Goal: Obtain resource: Obtain resource

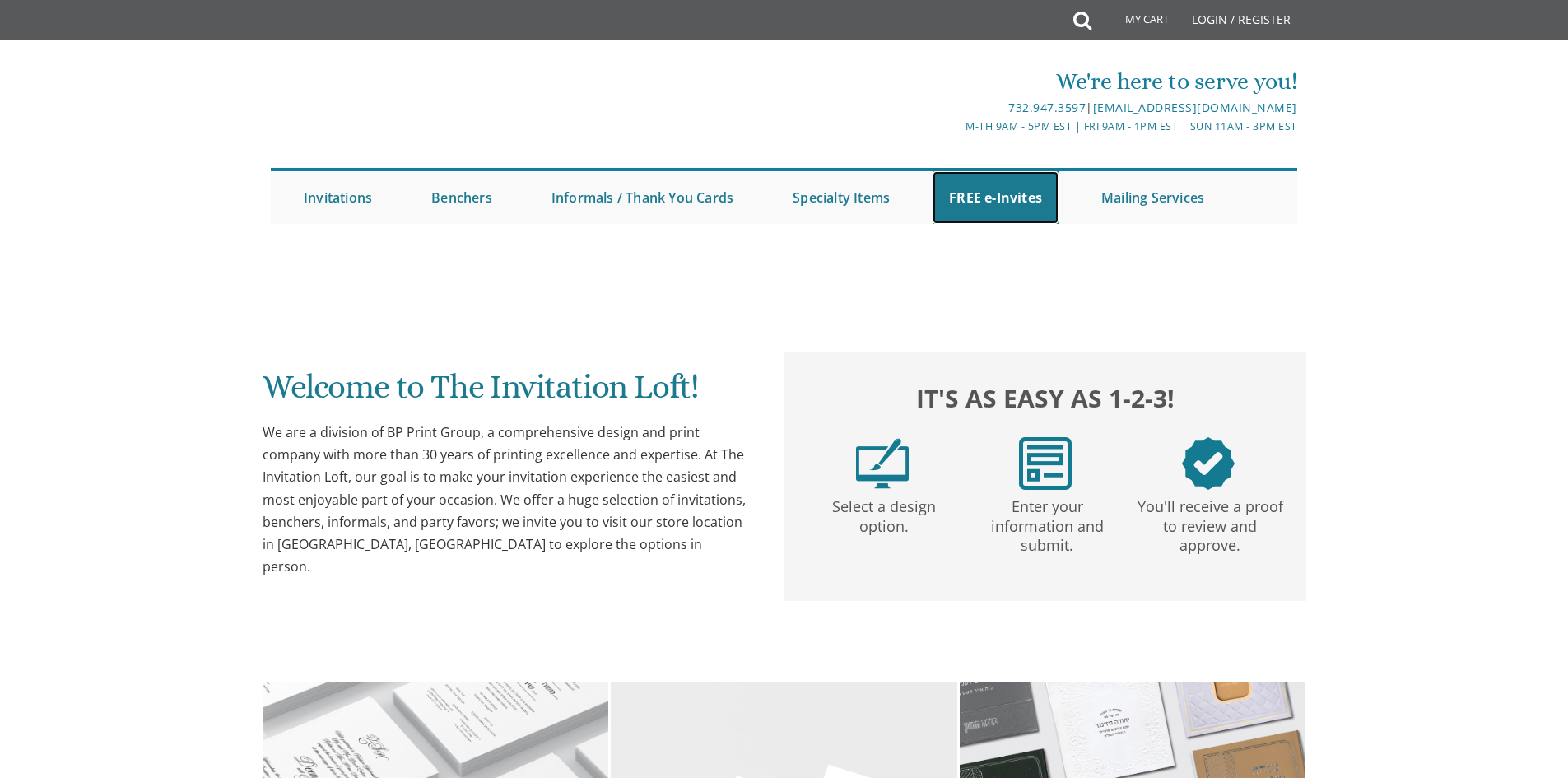
click at [1005, 196] on link "FREE e-Invites" at bounding box center [995, 197] width 126 height 52
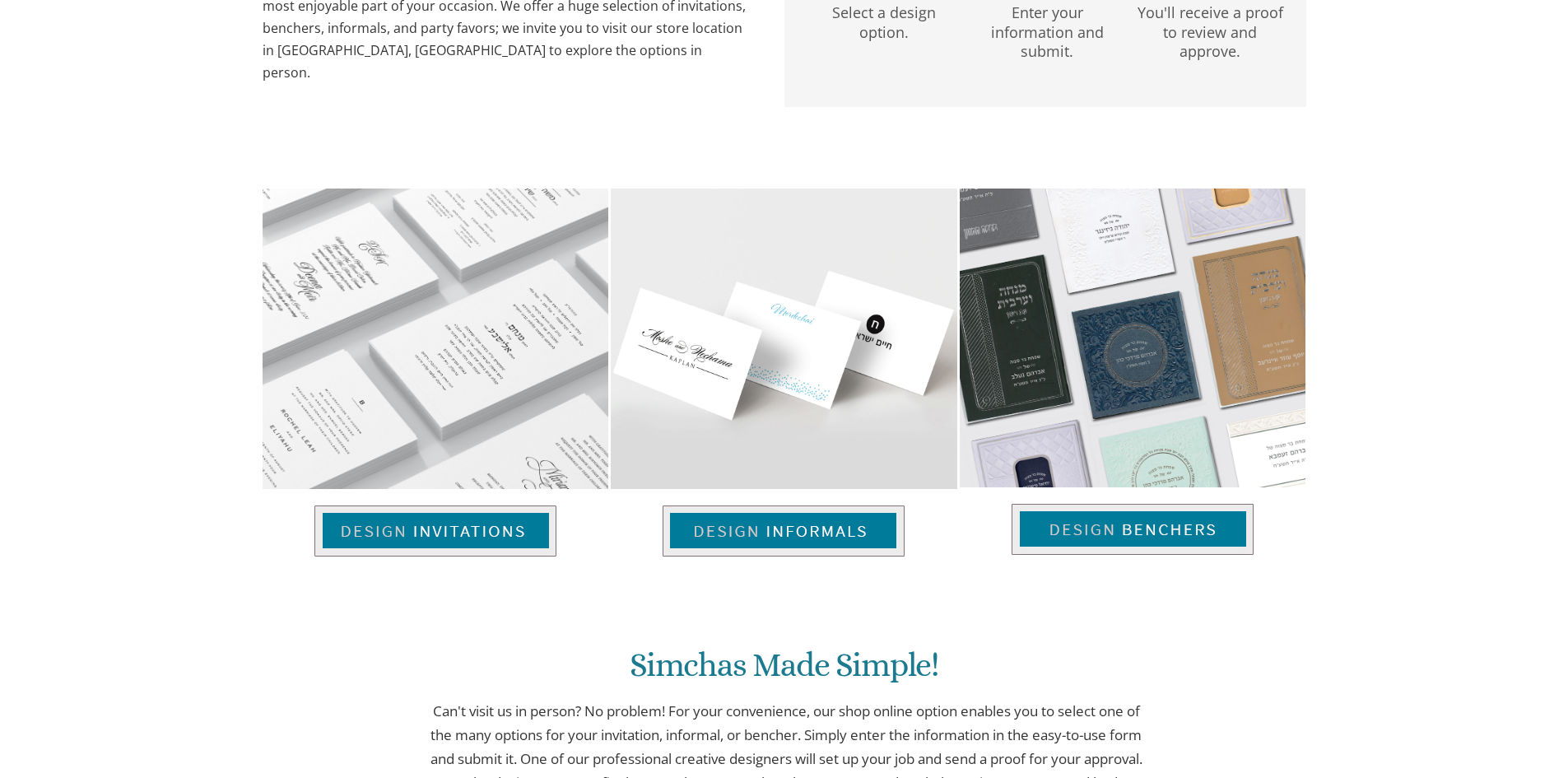
scroll to position [800, 0]
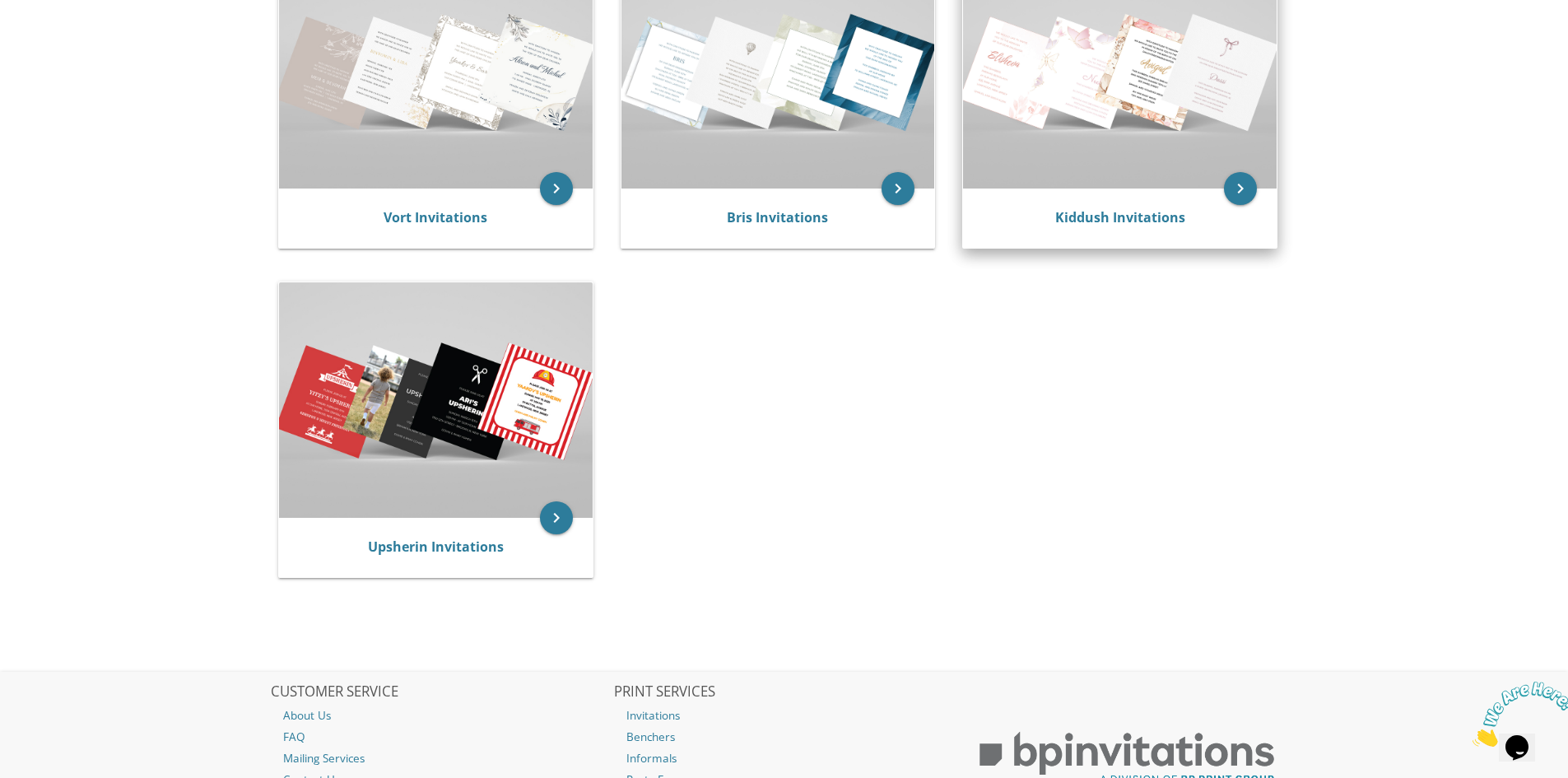
click at [1164, 180] on img at bounding box center [1120, 71] width 314 height 235
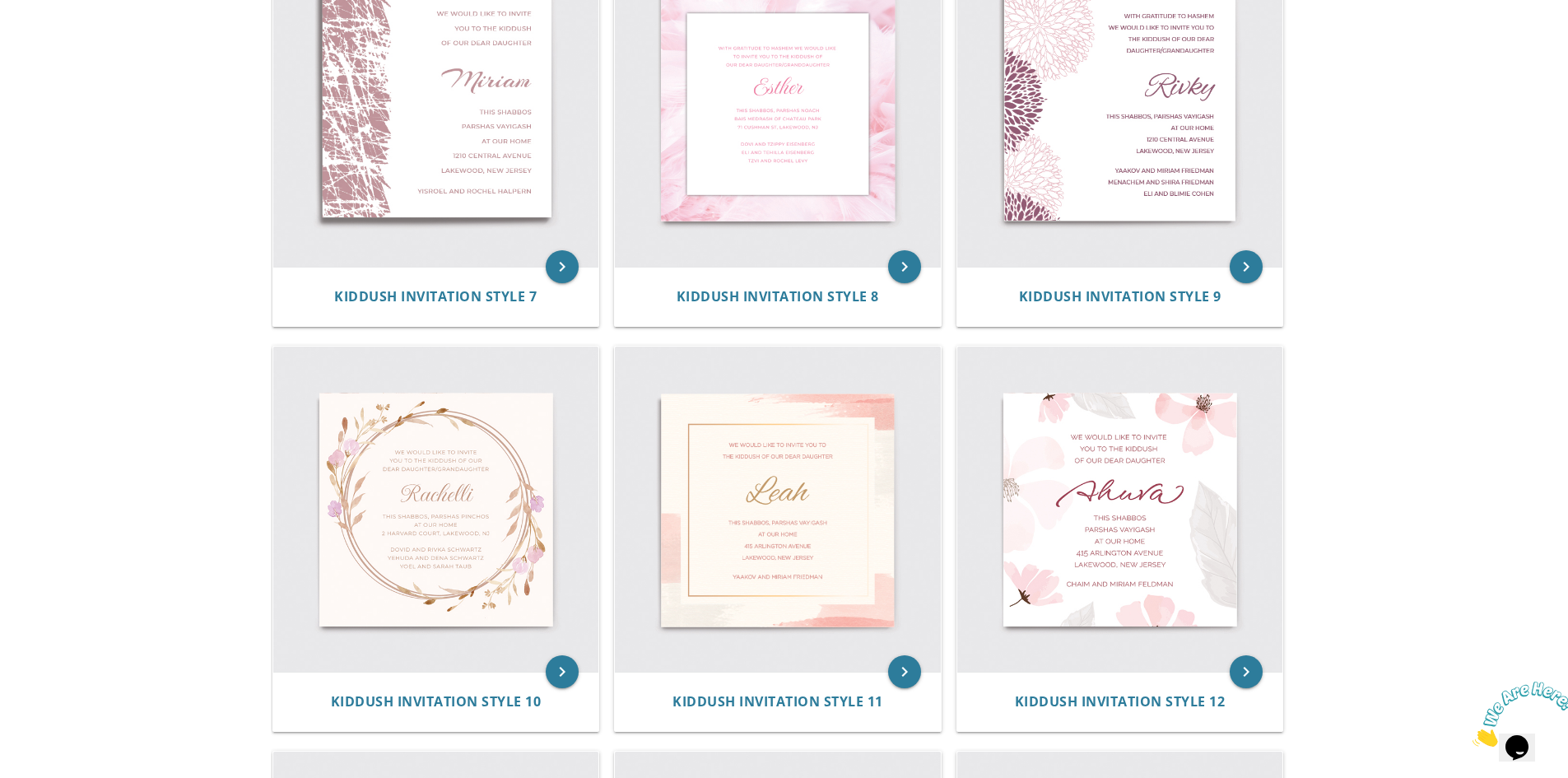
scroll to position [1234, 0]
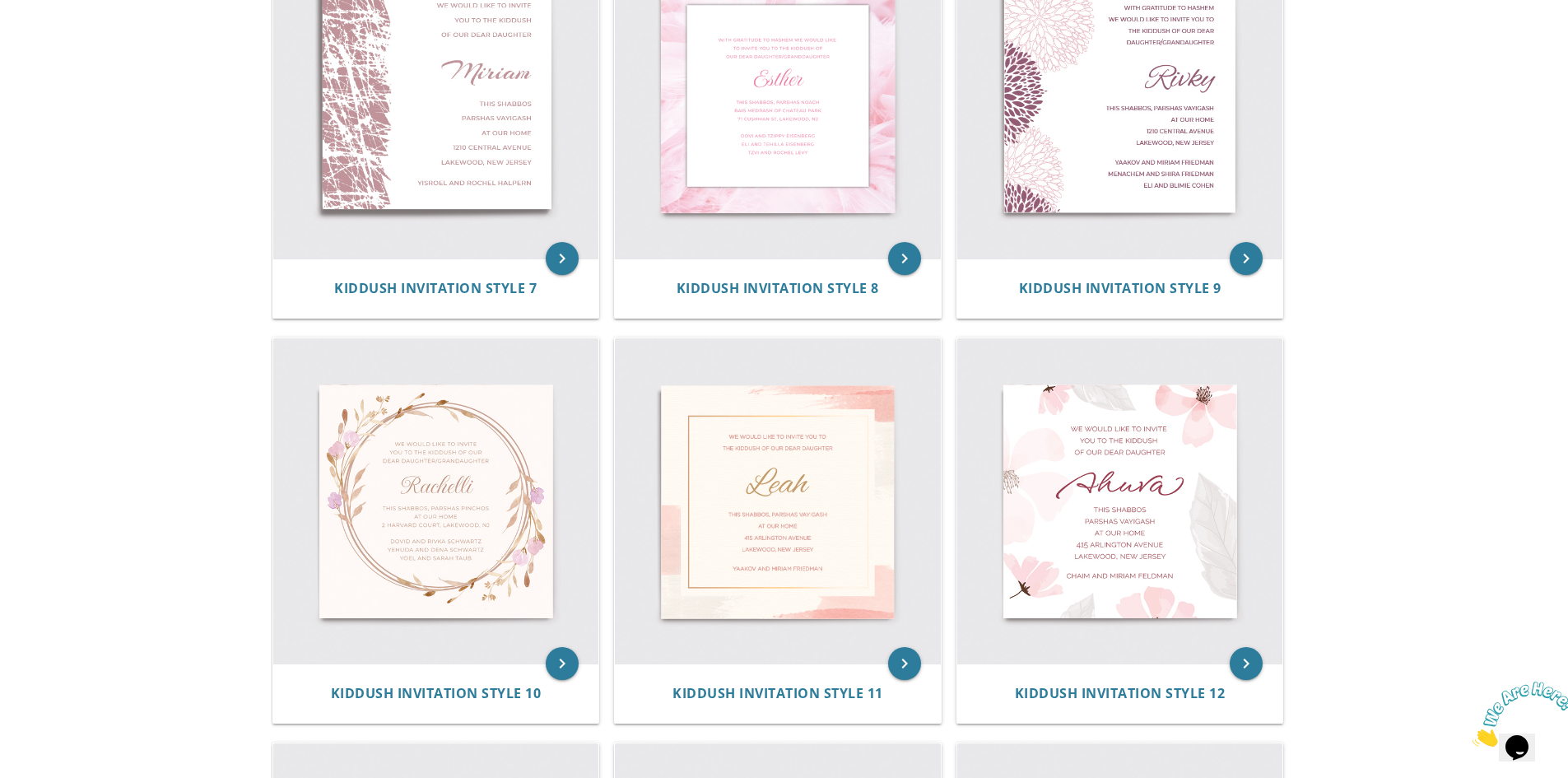
click at [1090, 478] on img at bounding box center [1120, 502] width 326 height 326
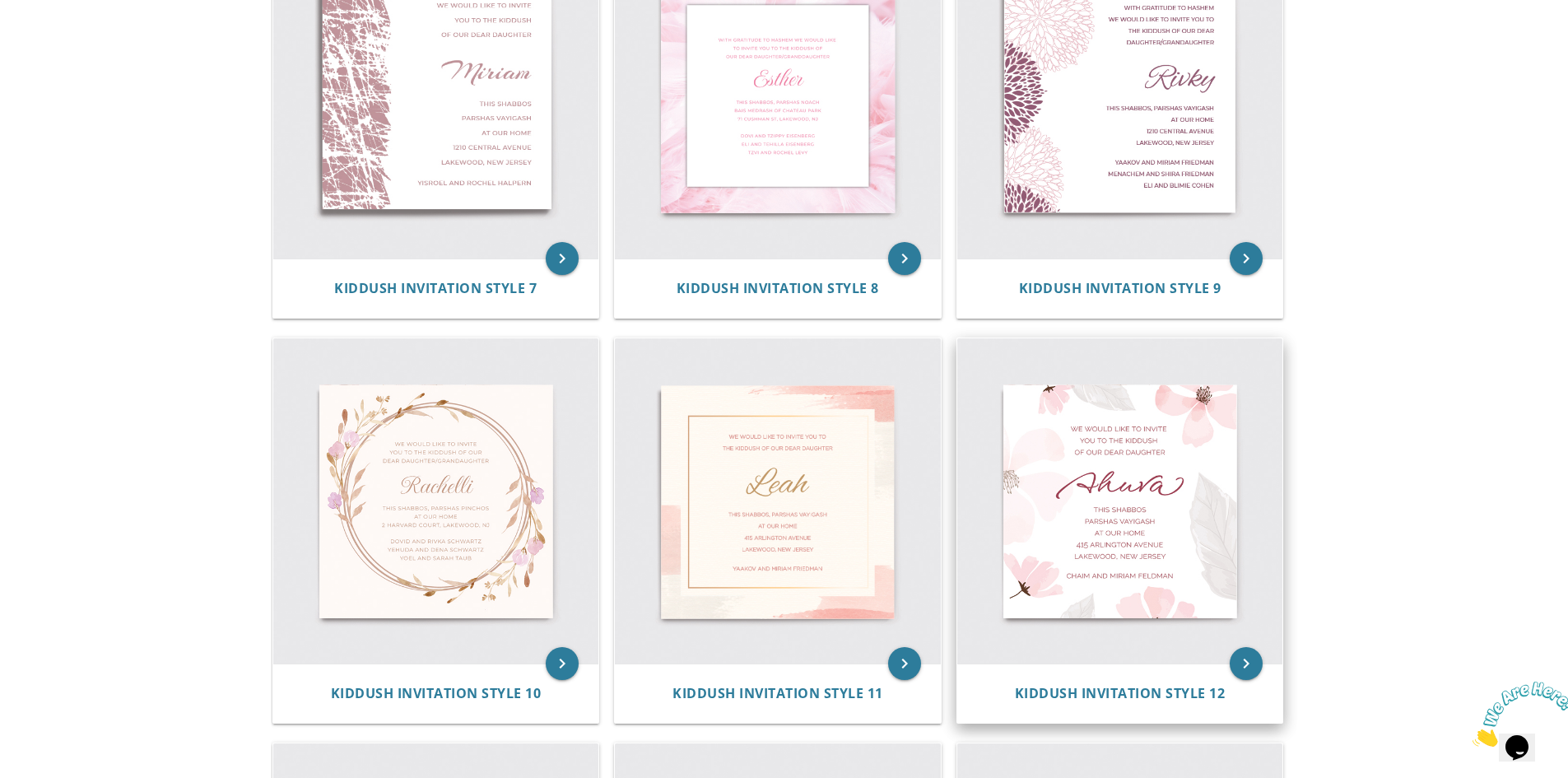
click at [1135, 478] on img at bounding box center [1120, 502] width 326 height 326
click at [1042, 694] on span "Kiddush Invitation Style 12" at bounding box center [1120, 693] width 211 height 18
click at [1177, 696] on span "Kiddush Invitation Style 12" at bounding box center [1120, 693] width 211 height 18
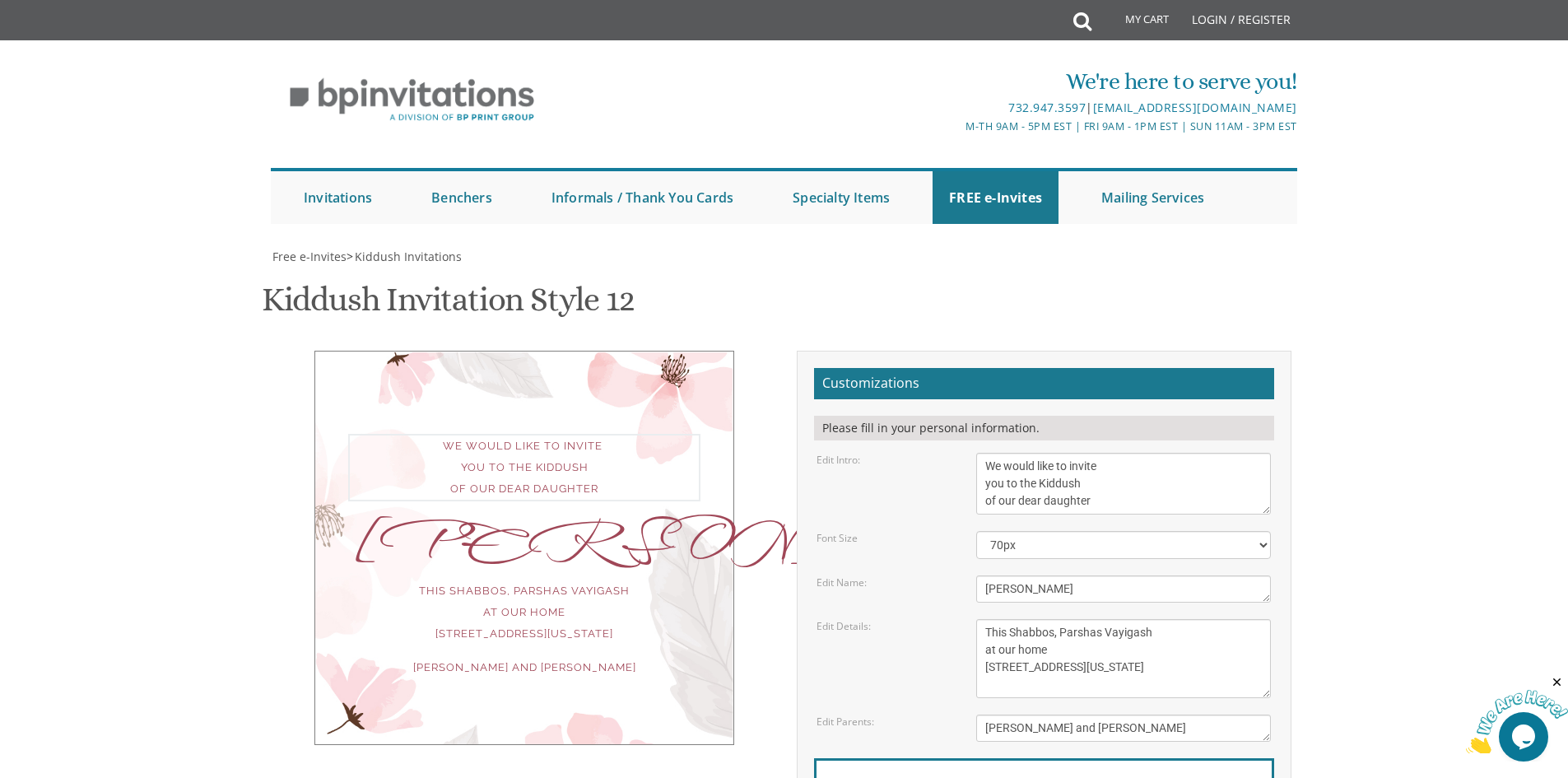
drag, startPoint x: 984, startPoint y: 463, endPoint x: 1205, endPoint y: 514, distance: 226.8
click at [1205, 514] on form "Customizations Please fill in your personal information. Edit Intro: We would l…" at bounding box center [1043, 627] width 460 height 519
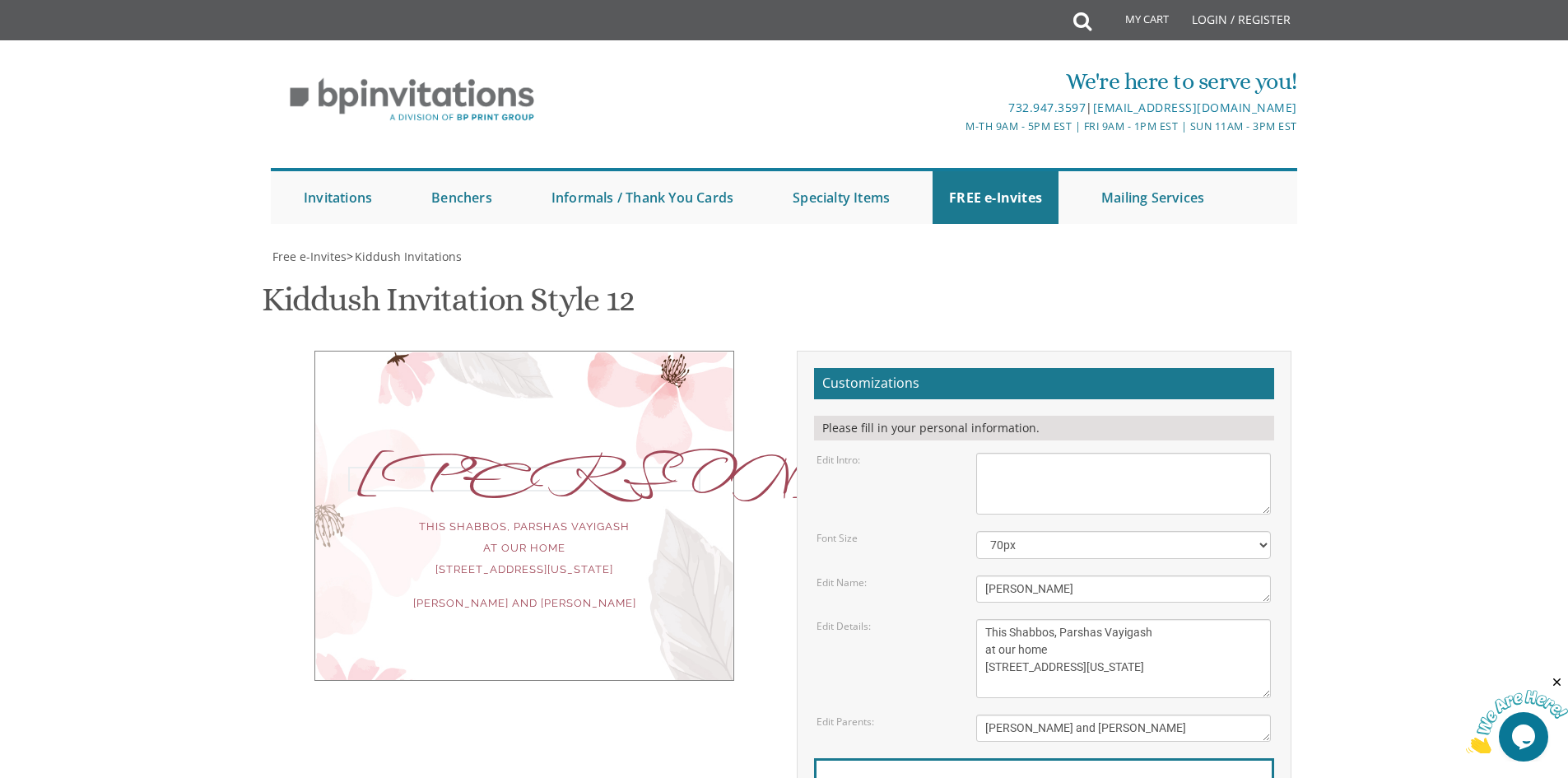
drag, startPoint x: 1040, startPoint y: 593, endPoint x: 933, endPoint y: 592, distance: 107.0
click at [933, 592] on div "Edit Name: Ahuva" at bounding box center [1043, 588] width 479 height 27
type textarea "Ruchama"
click at [988, 639] on textarea "This Shabbos, Parshas Vayigash at our home 415 Arlington Avenue Lakewood, New J…" at bounding box center [1123, 657] width 294 height 79
drag, startPoint x: 980, startPoint y: 635, endPoint x: 1158, endPoint y: 686, distance: 185.2
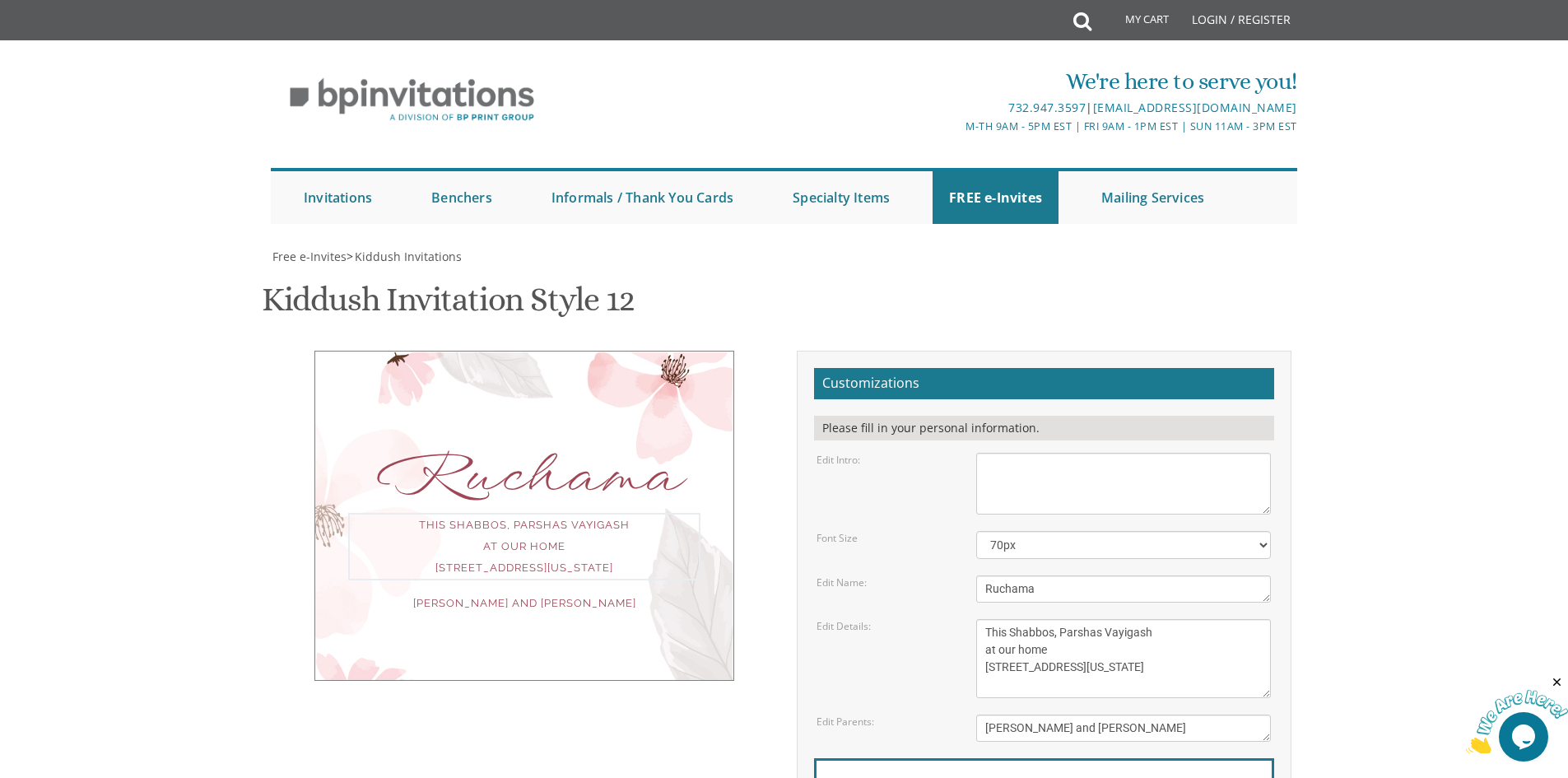
click at [1158, 686] on textarea "This Shabbos, Parshas Vayigash at our home 415 Arlington Avenue Lakewood, New J…" at bounding box center [1123, 657] width 294 height 79
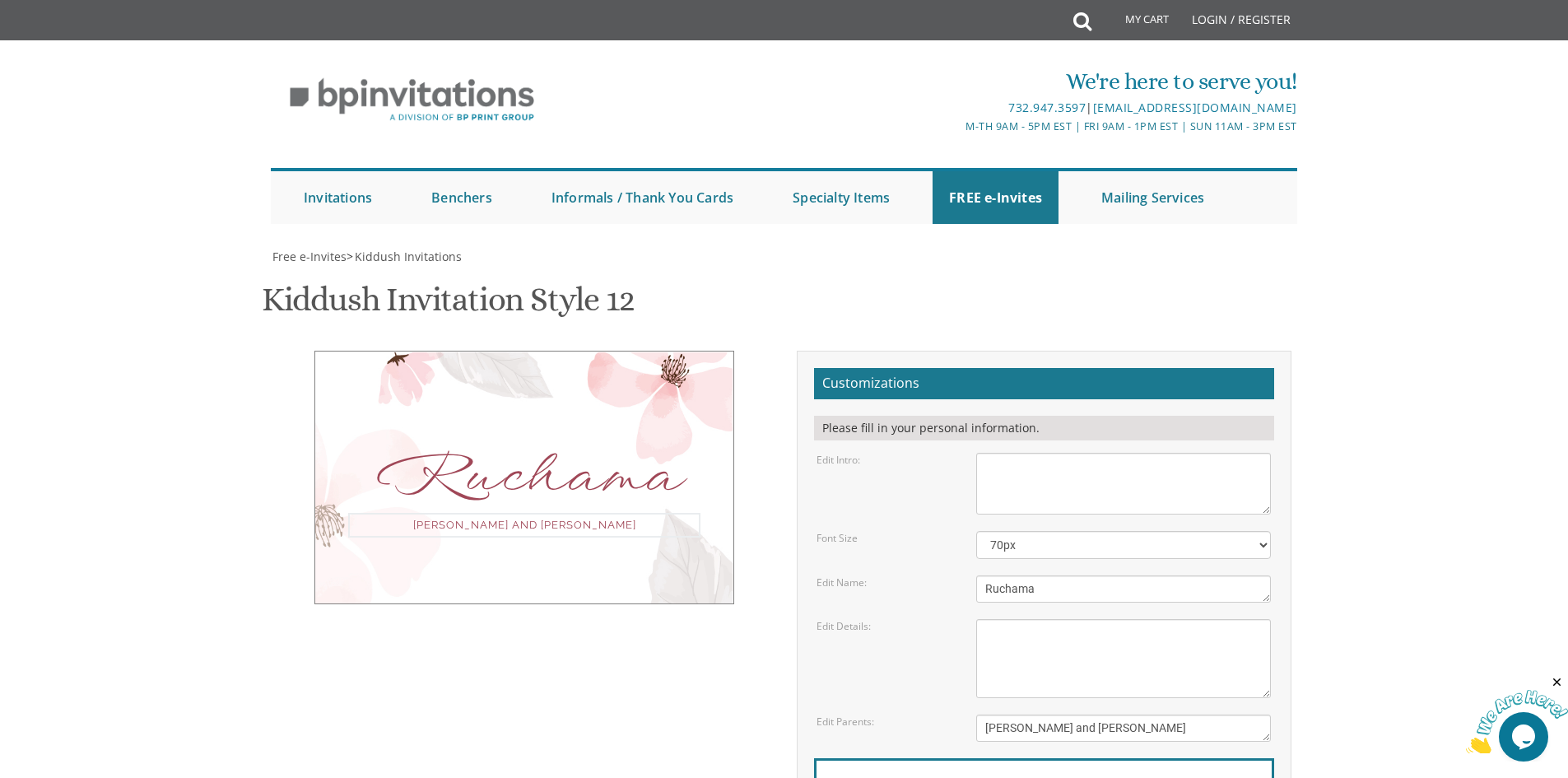
drag, startPoint x: 1143, startPoint y: 557, endPoint x: 935, endPoint y: 573, distance: 208.6
click at [935, 714] on div "Edit Parents: Yaakov and Miriam Friedman" at bounding box center [1043, 727] width 479 height 27
click at [894, 758] on div "Email Address*" at bounding box center [1043, 790] width 460 height 66
click at [906, 777] on label "Email Address*" at bounding box center [869, 788] width 87 height 18
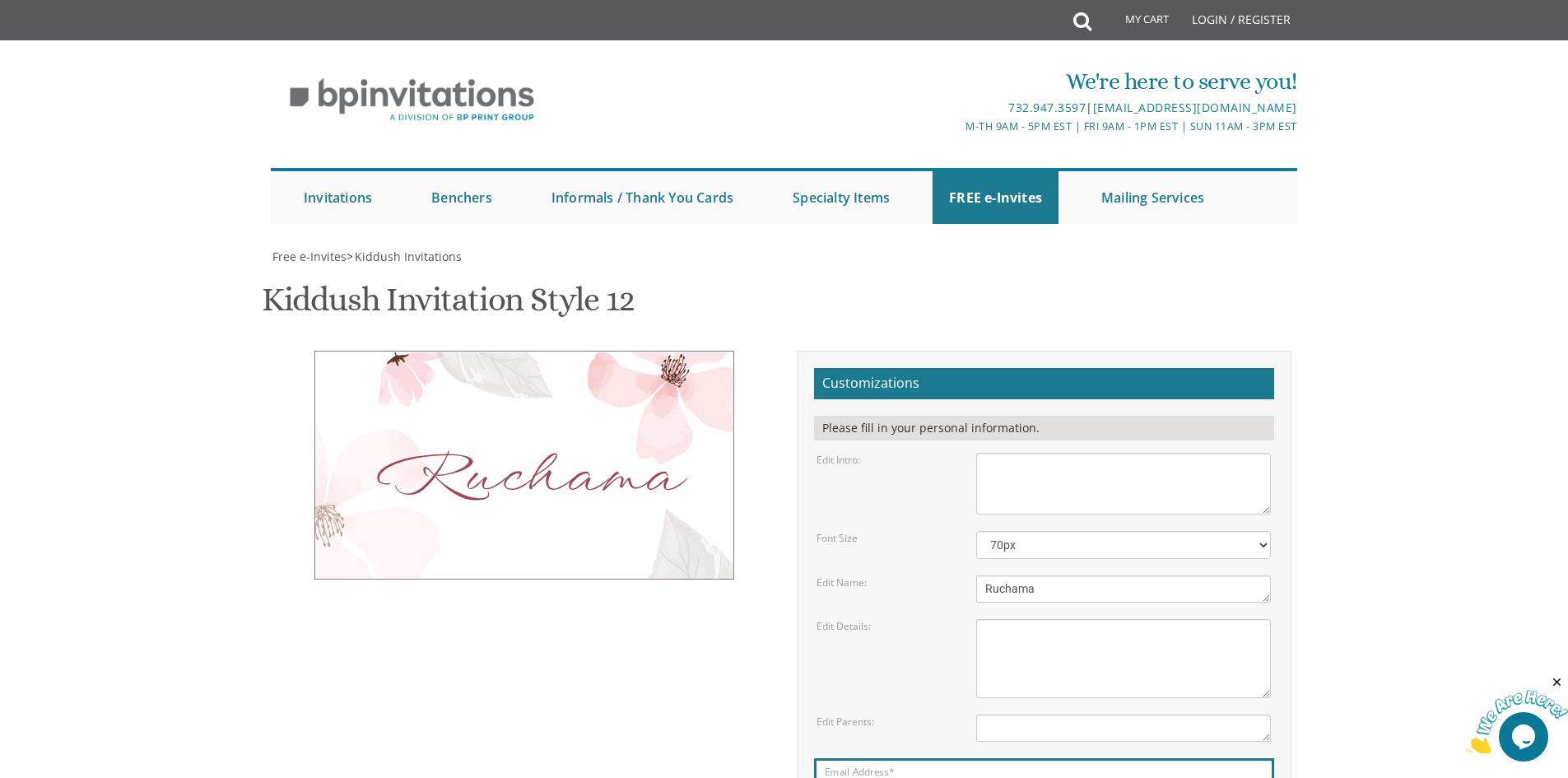
type input "chanapeshy@gmail.com"
click at [502, 467] on div "Ruchama" at bounding box center [524, 478] width 352 height 21
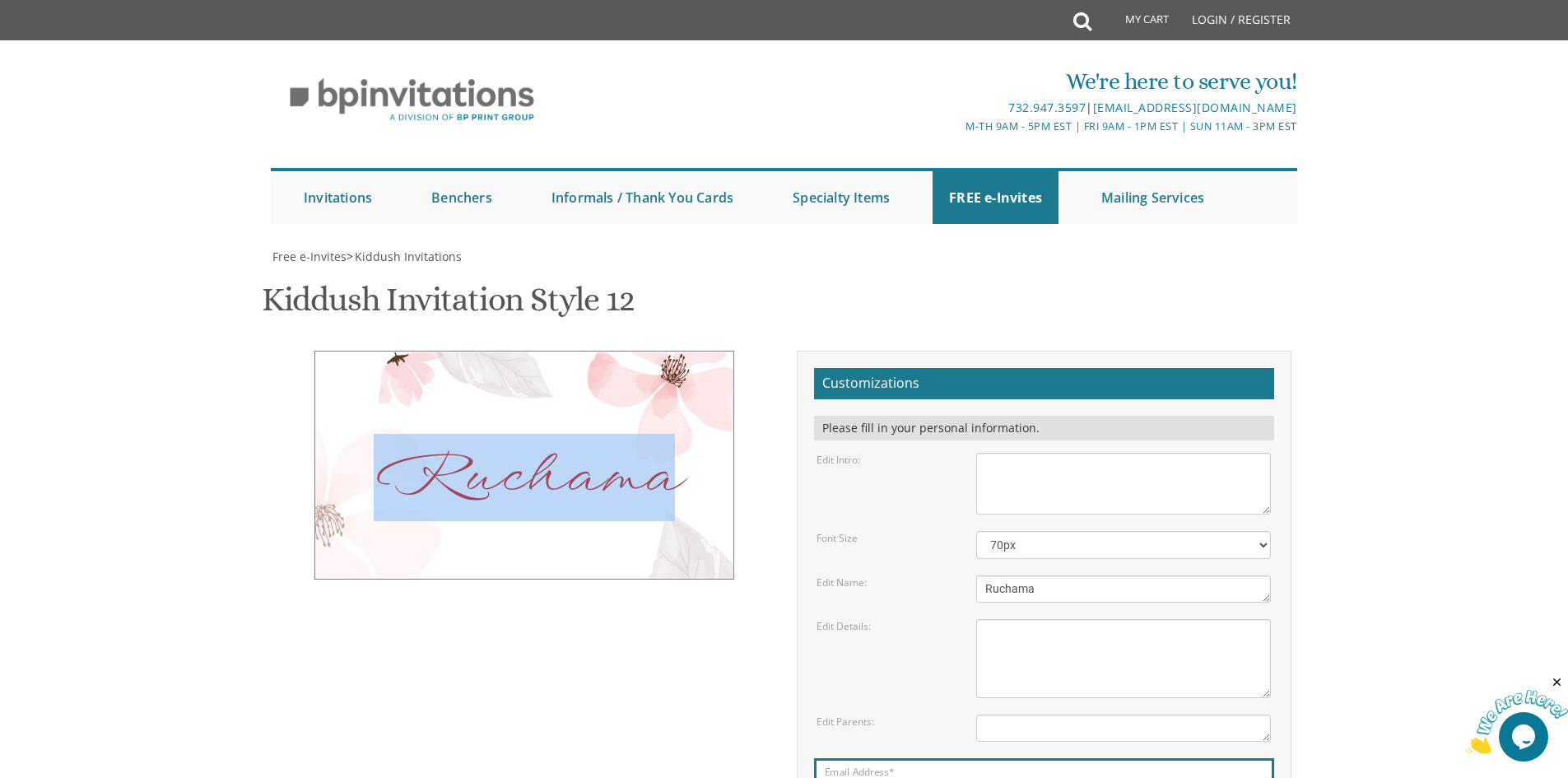
click at [502, 467] on div "Ruchama" at bounding box center [524, 478] width 352 height 21
click at [631, 386] on div "Ruchama" at bounding box center [525, 465] width 420 height 229
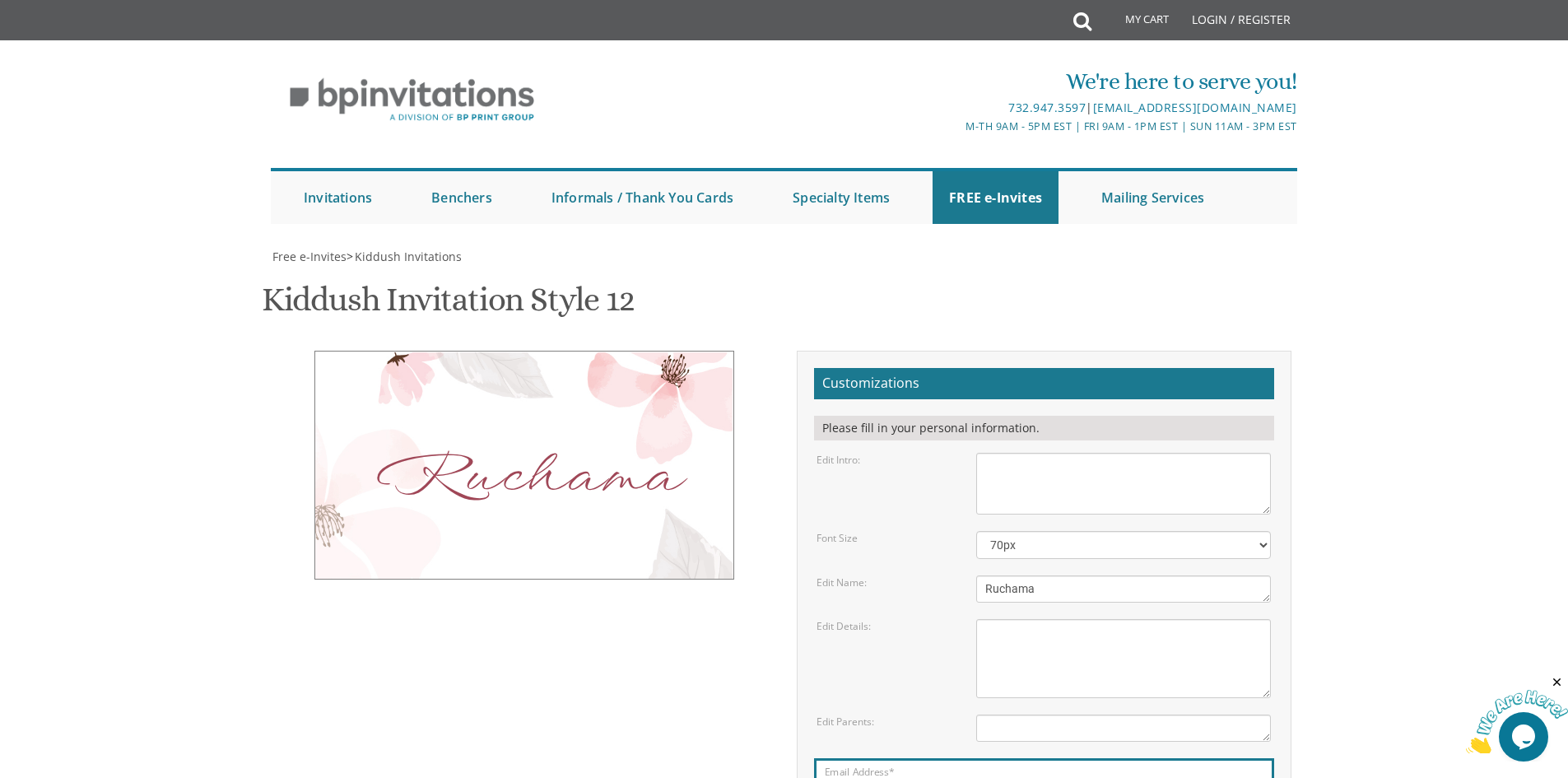
click at [466, 467] on div "Ruchama" at bounding box center [524, 478] width 352 height 21
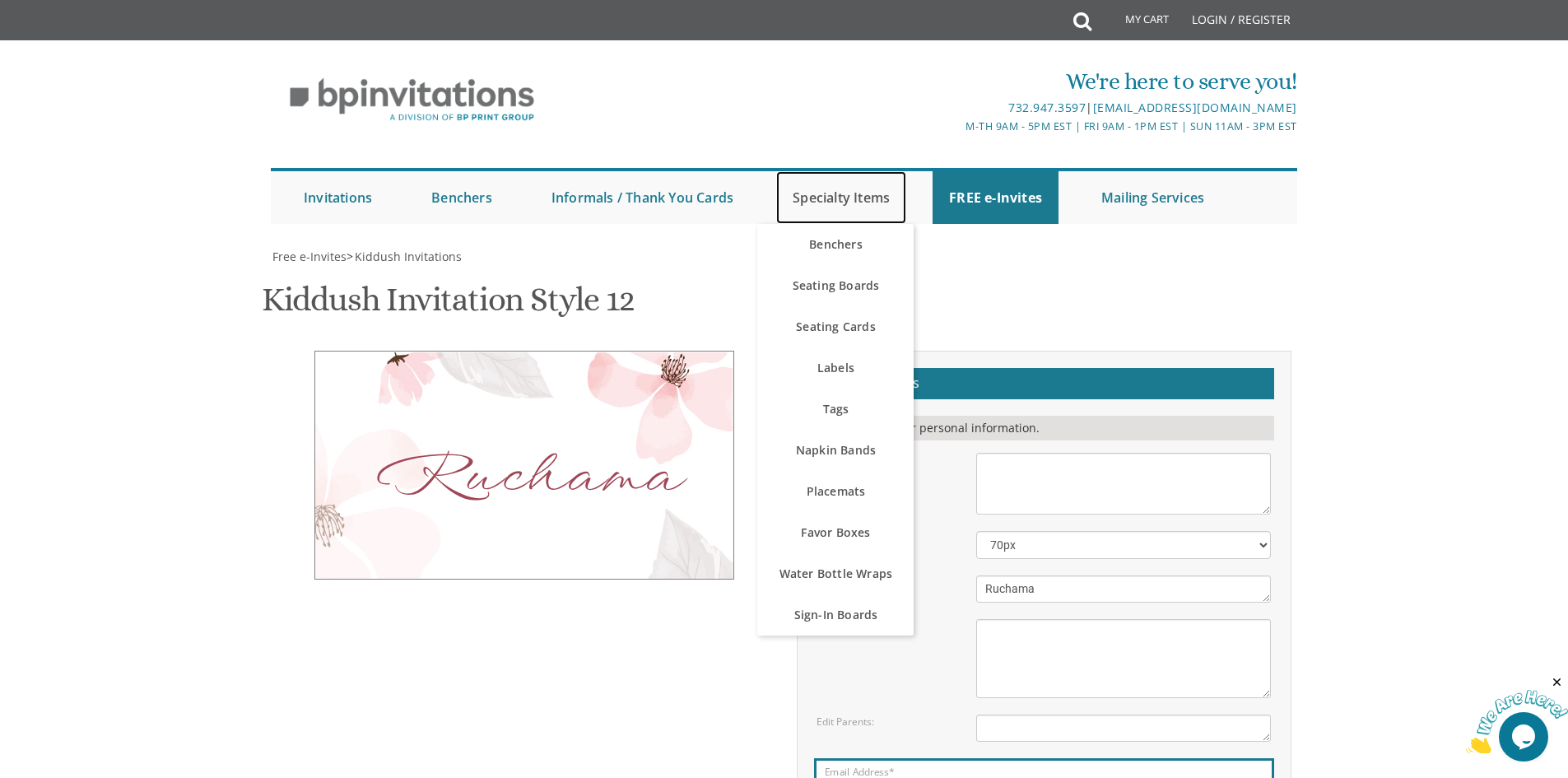
click at [814, 171] on link "Specialty Items" at bounding box center [841, 197] width 130 height 52
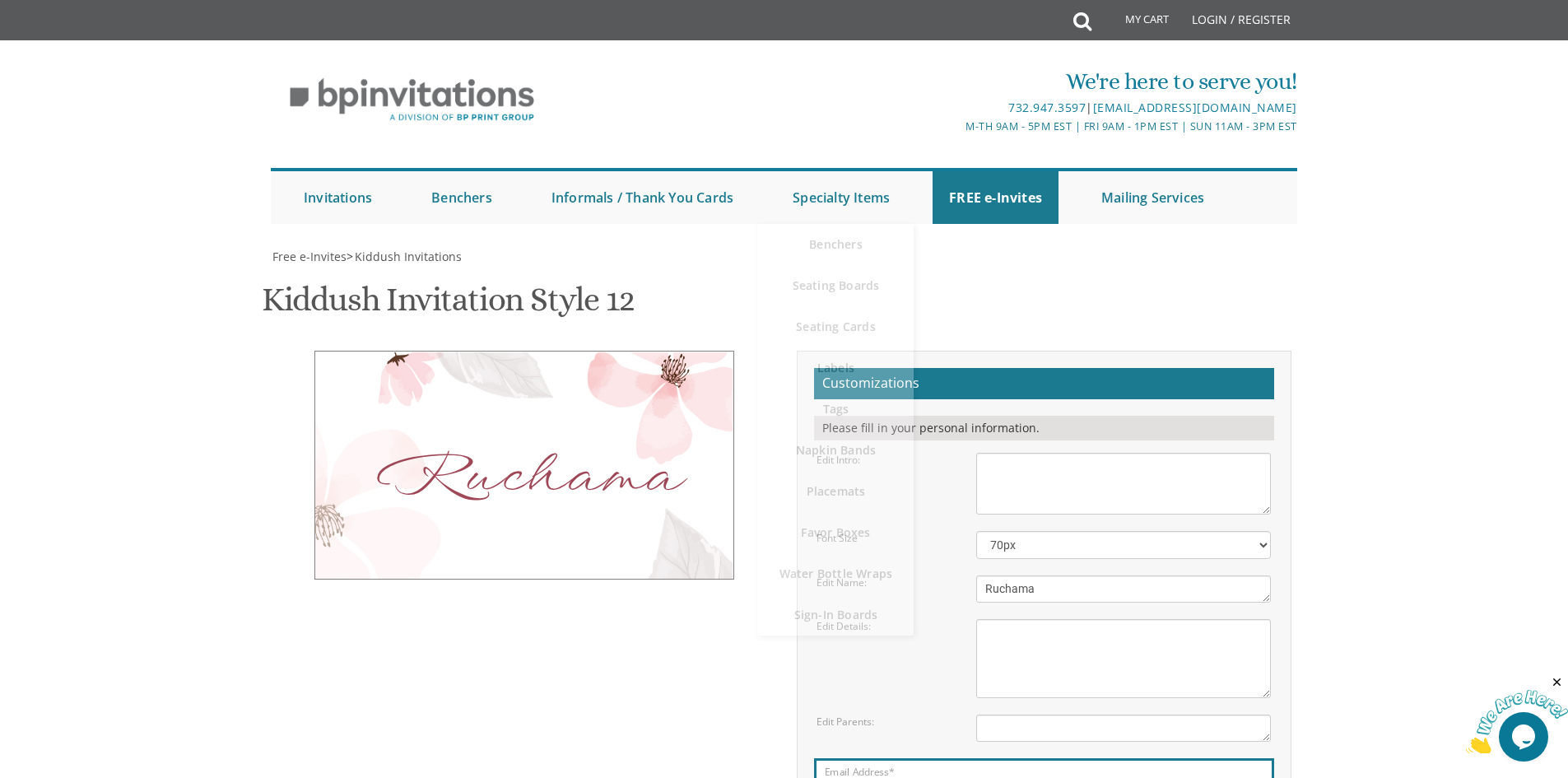
click at [653, 560] on div "Ruchama Customizations Please fill in your personal information. Edit Intro:" at bounding box center [784, 634] width 1039 height 565
click at [1026, 531] on select "40px 50px 60px 70px 80px" at bounding box center [1123, 545] width 294 height 28
select select "80px"
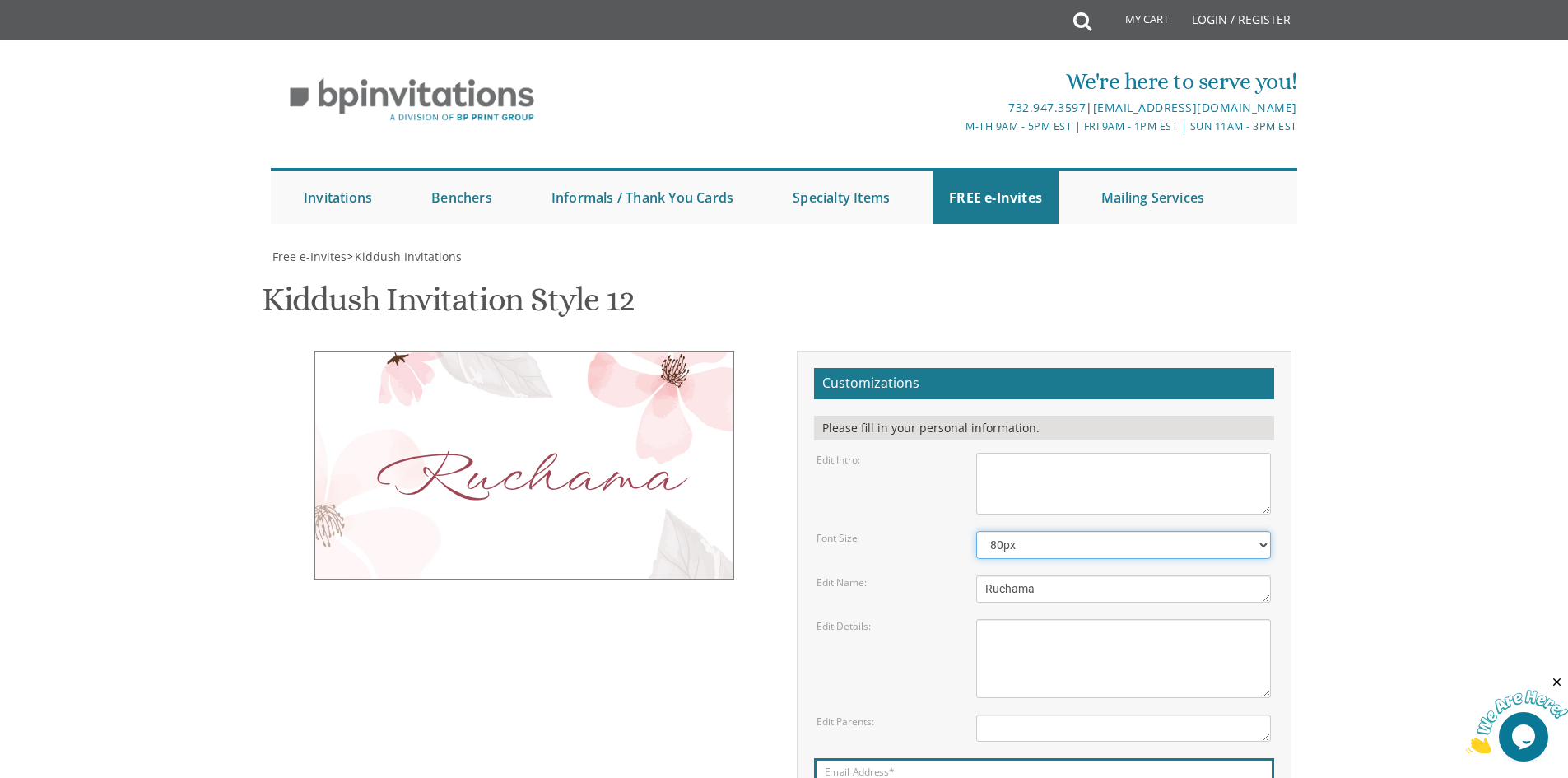
click at [976, 531] on select "40px 50px 60px 70px 80px" at bounding box center [1123, 545] width 294 height 28
